Goal: Information Seeking & Learning: Learn about a topic

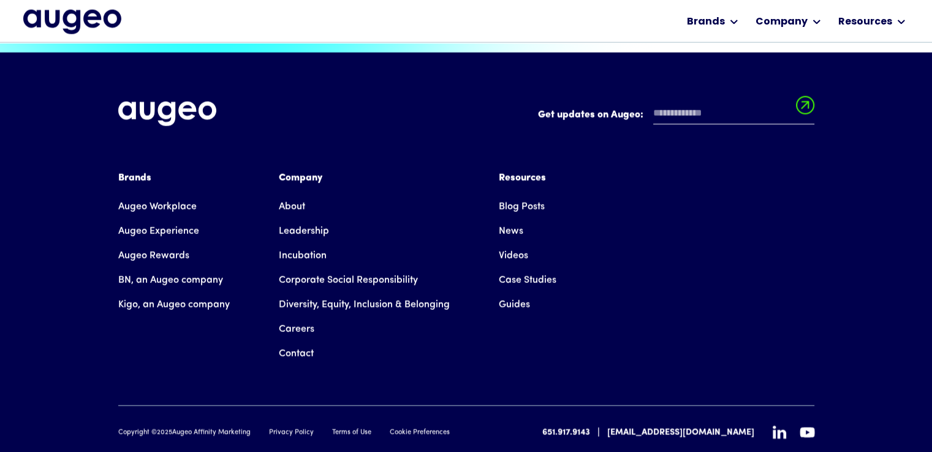
scroll to position [2778, 0]
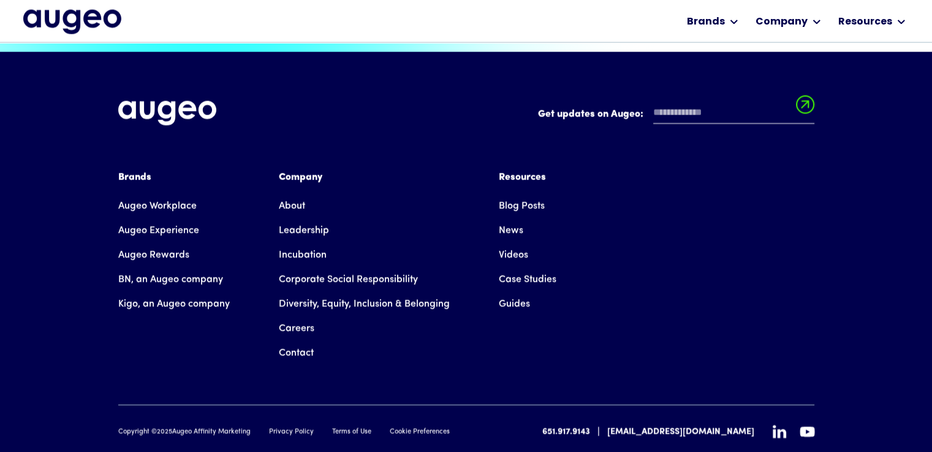
click at [159, 219] on link "Augeo Experience" at bounding box center [158, 231] width 81 height 25
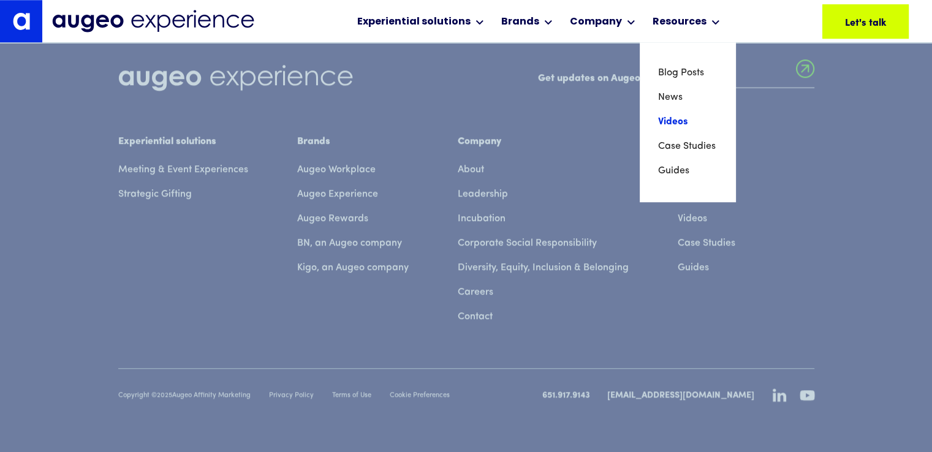
scroll to position [10472, 0]
click at [662, 143] on link "Case Studies" at bounding box center [687, 146] width 59 height 25
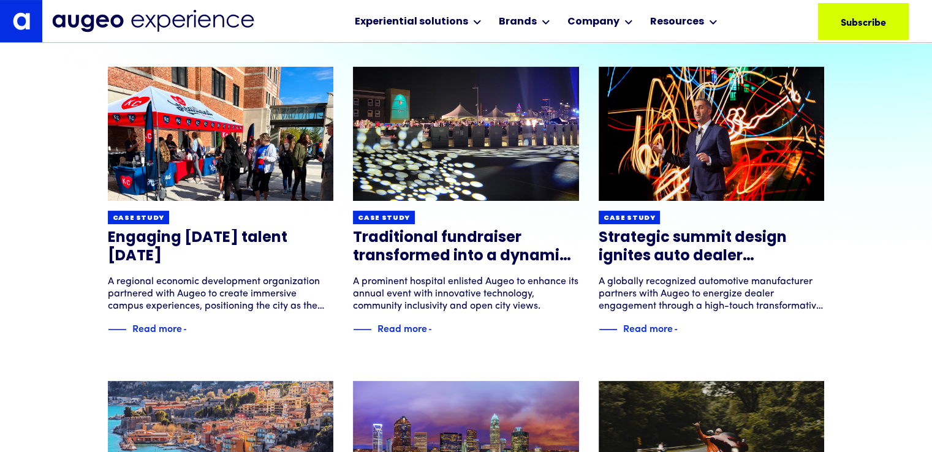
scroll to position [162, 0]
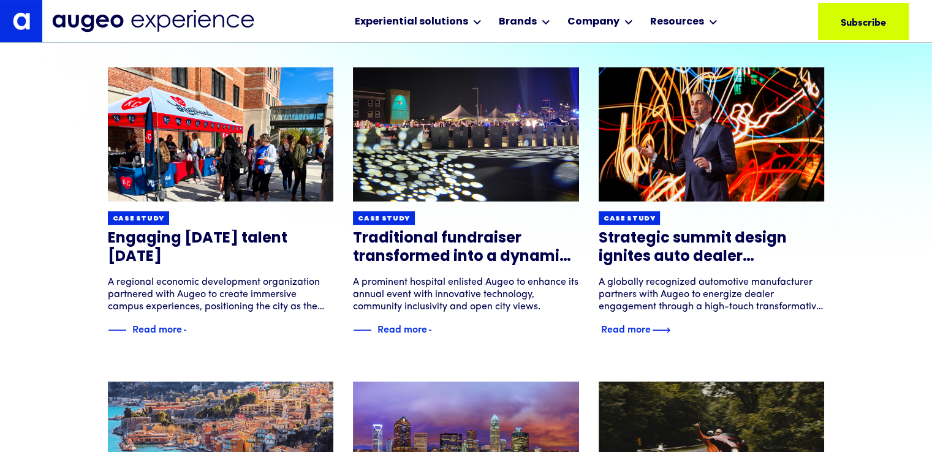
click at [651, 243] on h3 "Strategic summit design ignites auto dealer performance" at bounding box center [712, 248] width 226 height 37
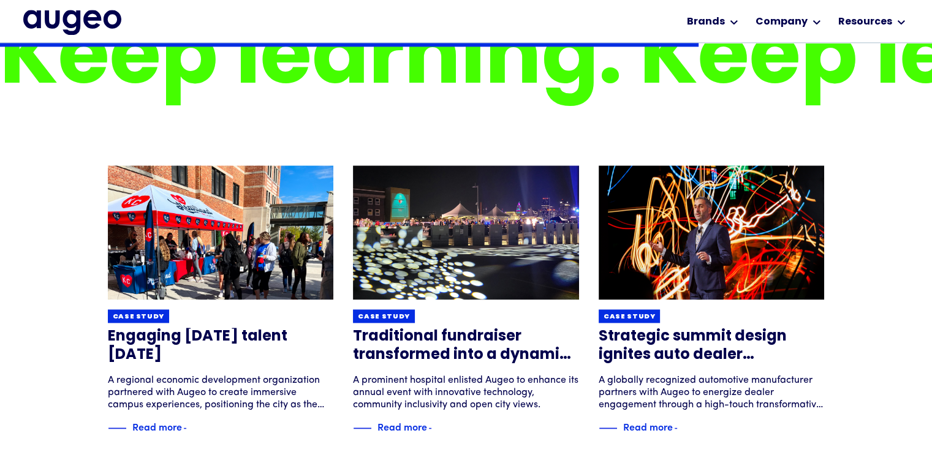
scroll to position [1567, 0]
